Goal: Check status

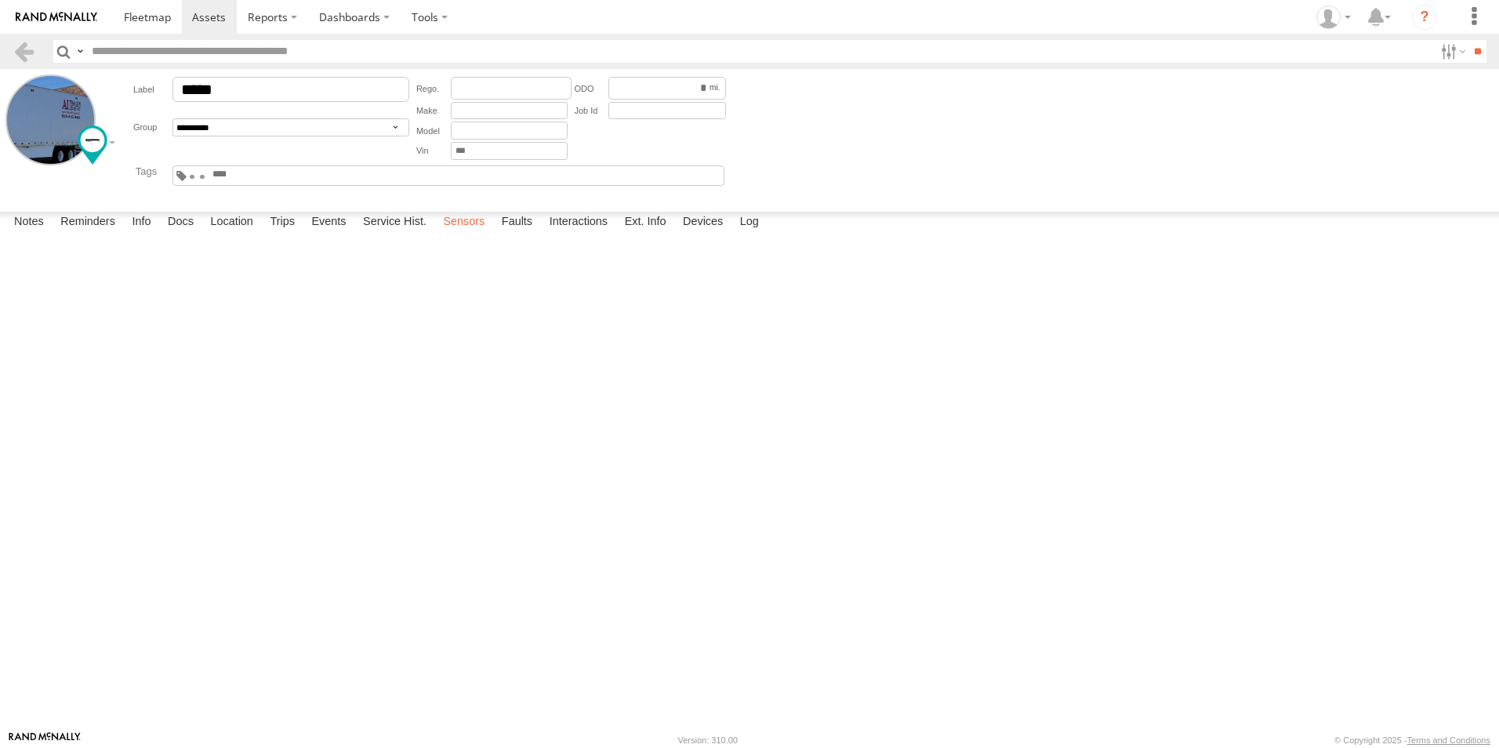
click at [461, 234] on label "Sensors" at bounding box center [463, 223] width 57 height 22
click at [0, 0] on link at bounding box center [0, 0] width 0 height 0
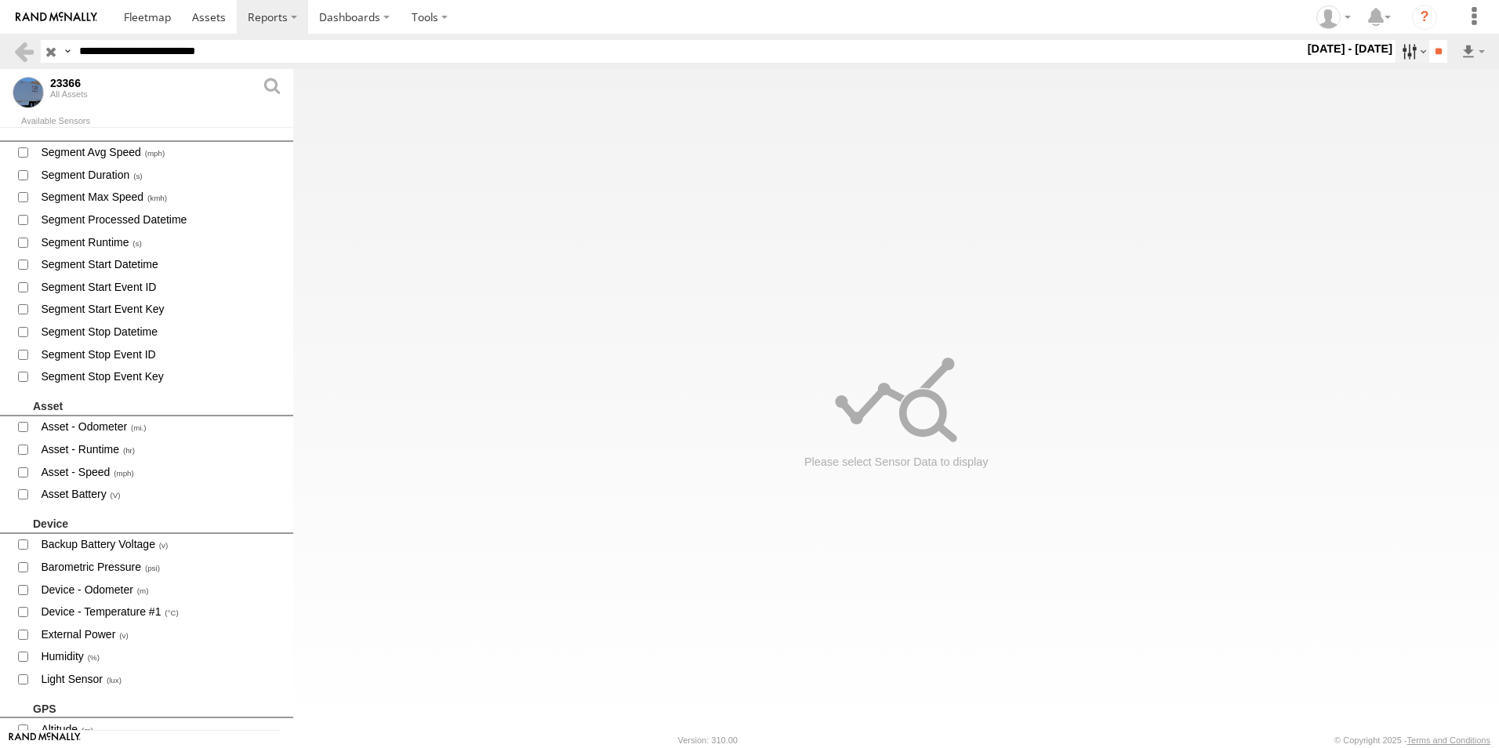
click at [1400, 53] on label at bounding box center [1413, 51] width 34 height 23
click at [0, 0] on label at bounding box center [0, 0] width 0 height 0
click at [1435, 53] on input "**" at bounding box center [1438, 51] width 18 height 23
click at [27, 581] on span at bounding box center [23, 590] width 20 height 20
